Goal: Transaction & Acquisition: Subscribe to service/newsletter

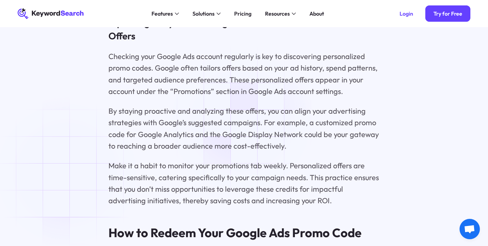
scroll to position [2144, 0]
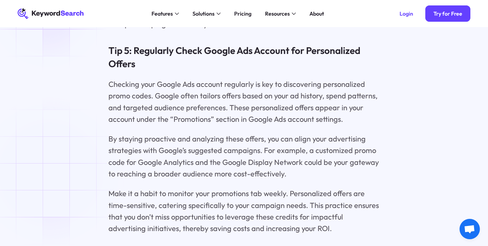
click at [47, 10] on icon "KeywordSearch" at bounding box center [51, 13] width 66 height 11
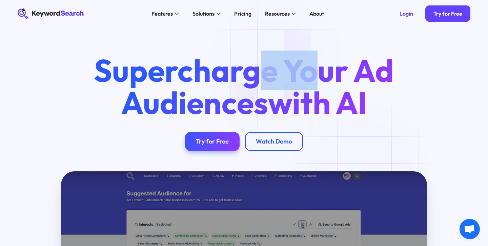
drag, startPoint x: 312, startPoint y: 70, endPoint x: 256, endPoint y: 68, distance: 55.9
click at [256, 68] on h1 "Supercharge Your Ad Audiences with AI" at bounding box center [243, 86] width 325 height 64
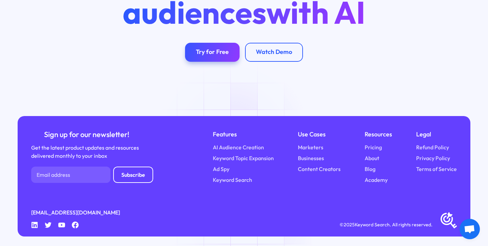
scroll to position [2409, 0]
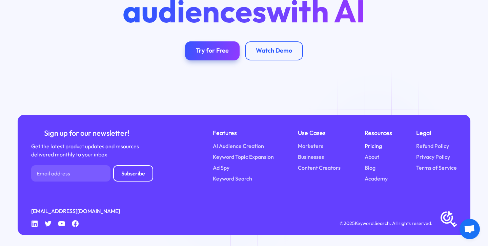
click at [376, 144] on link "Pricing" at bounding box center [372, 146] width 17 height 8
